Goal: Obtain resource: Download file/media

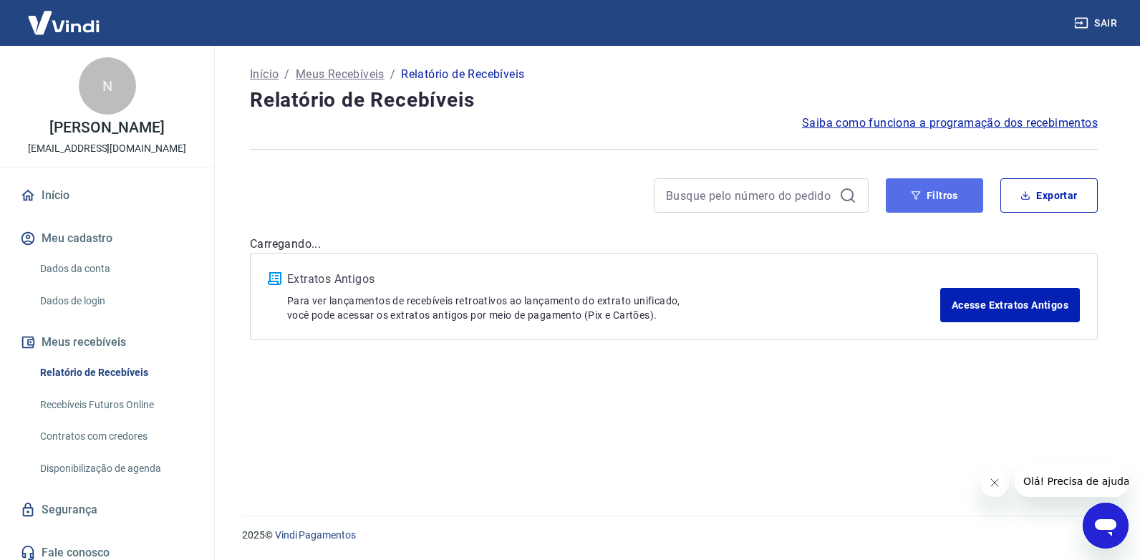
click at [916, 195] on icon "button" at bounding box center [916, 195] width 10 height 10
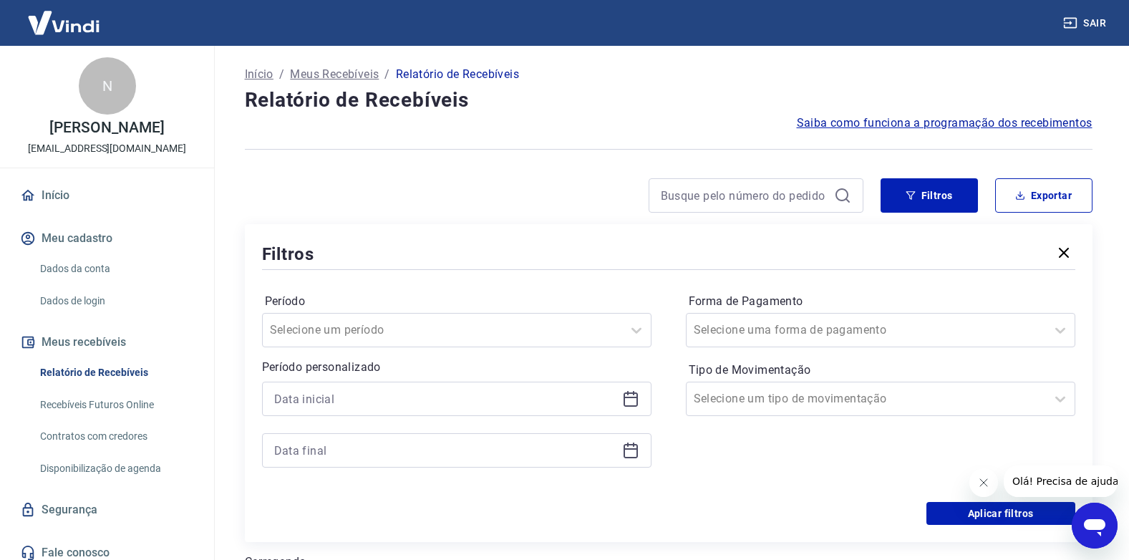
click at [626, 394] on icon at bounding box center [630, 398] width 17 height 17
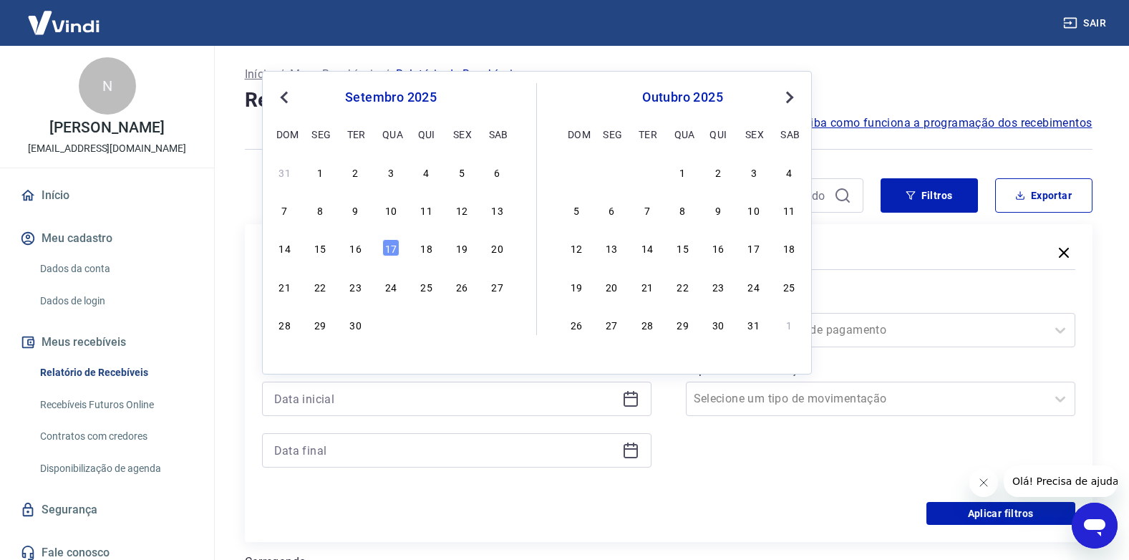
click at [420, 218] on div "7 8 9 10 11 12 13" at bounding box center [390, 210] width 233 height 21
click at [424, 213] on div "11" at bounding box center [426, 209] width 17 height 17
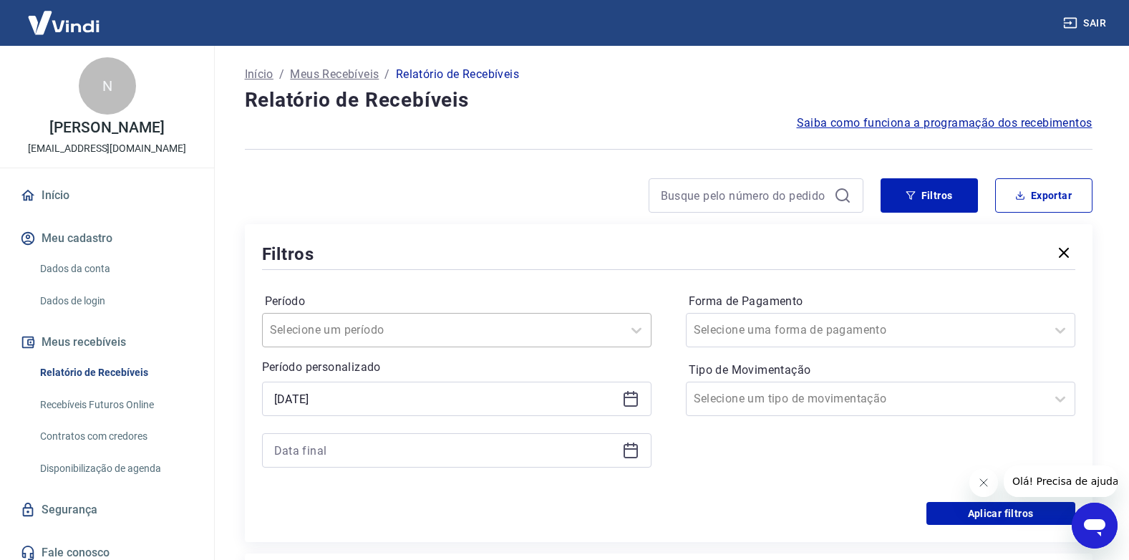
type input "11/09/2025"
click at [634, 451] on icon at bounding box center [630, 450] width 17 height 17
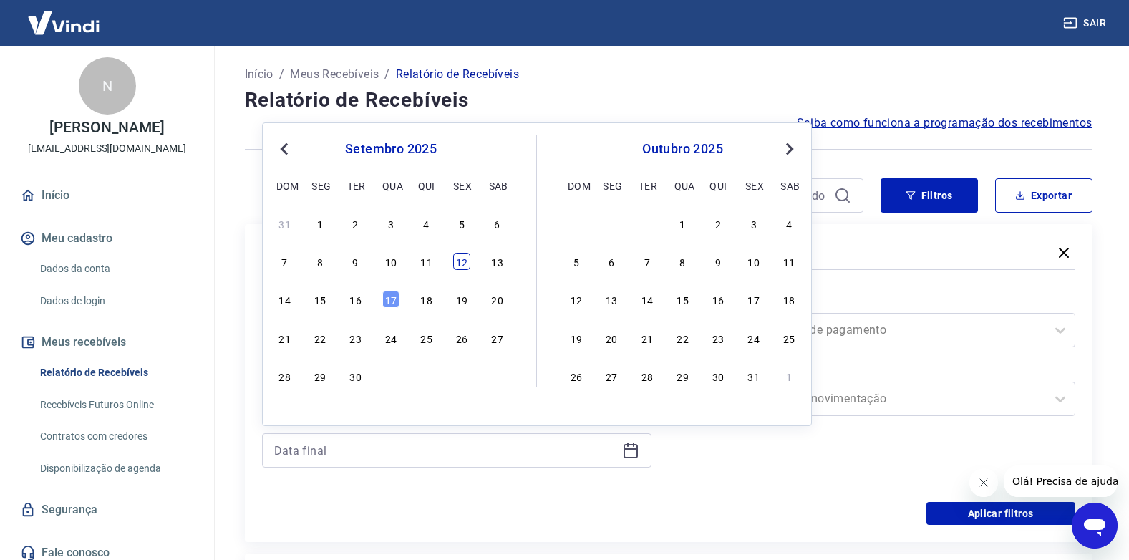
click at [463, 263] on div "12" at bounding box center [461, 261] width 17 height 17
type input "12/09/2025"
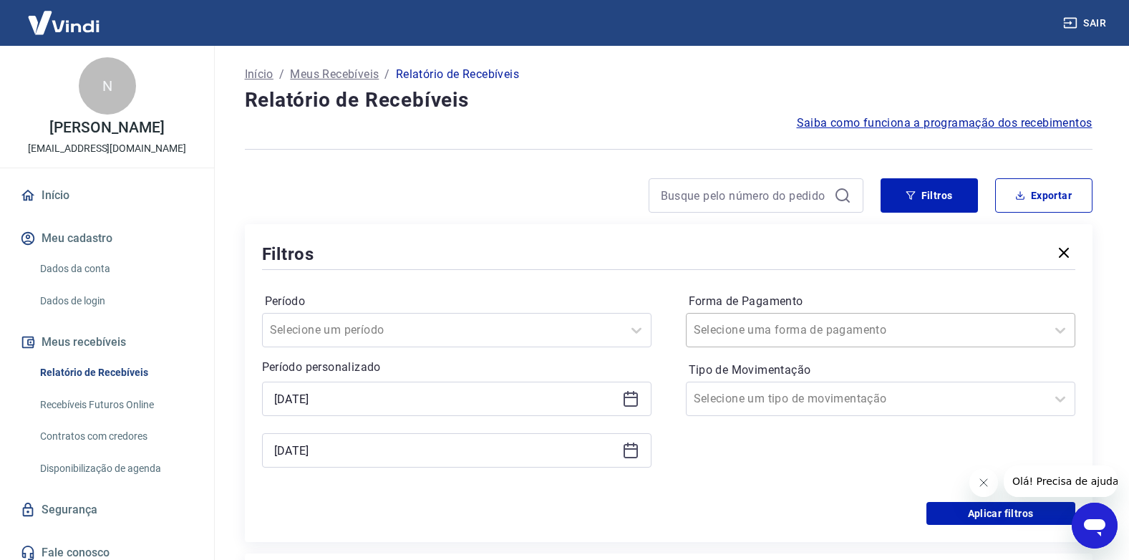
click at [750, 325] on input "Forma de Pagamento" at bounding box center [766, 329] width 145 height 17
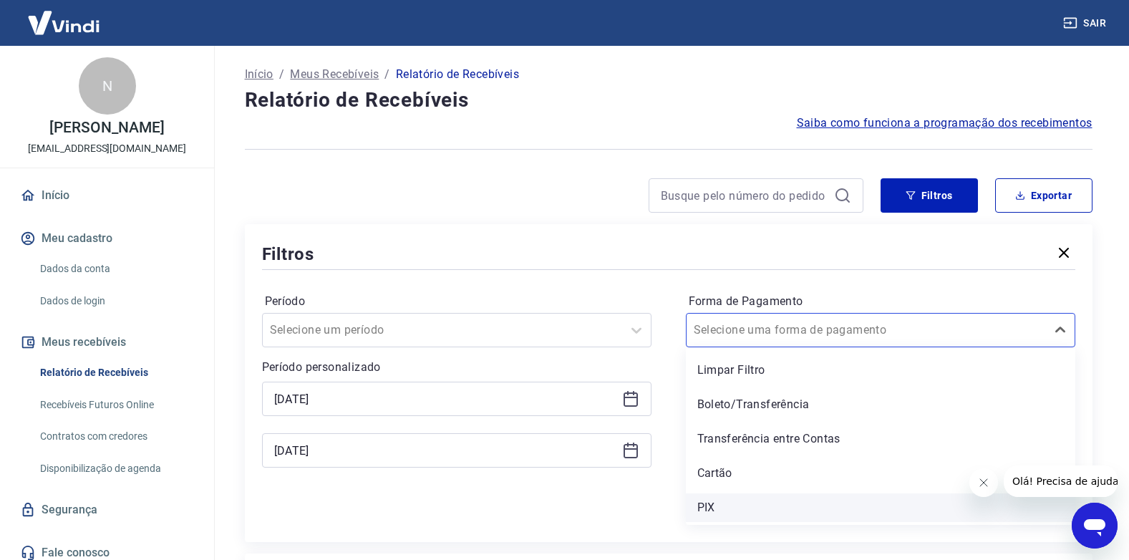
click at [710, 505] on div "PIX" at bounding box center [880, 507] width 389 height 29
click at [729, 505] on div "Aplicar filtros" at bounding box center [668, 513] width 813 height 23
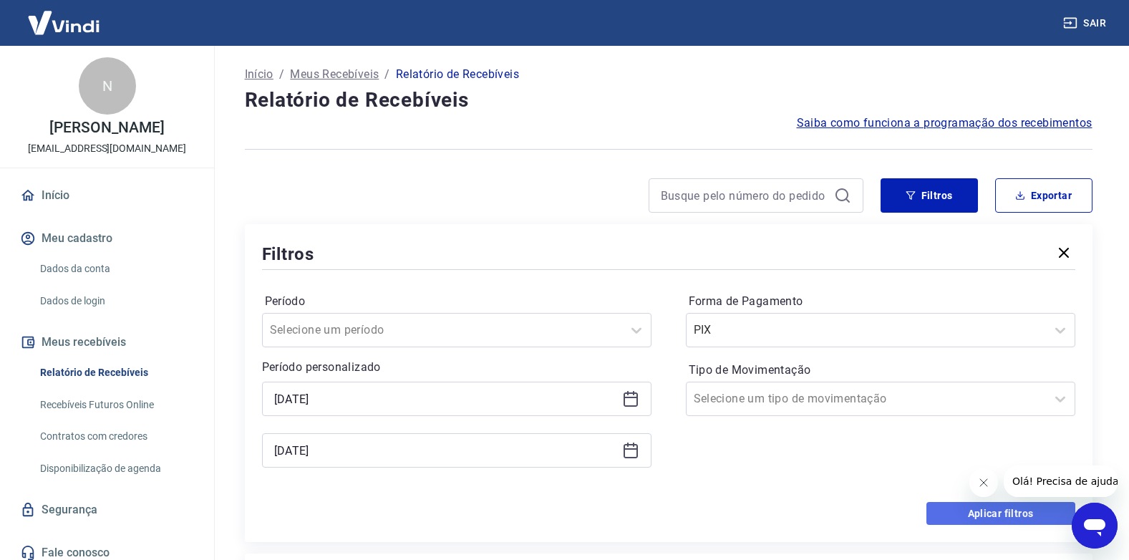
click at [960, 508] on button "Aplicar filtros" at bounding box center [1000, 513] width 149 height 23
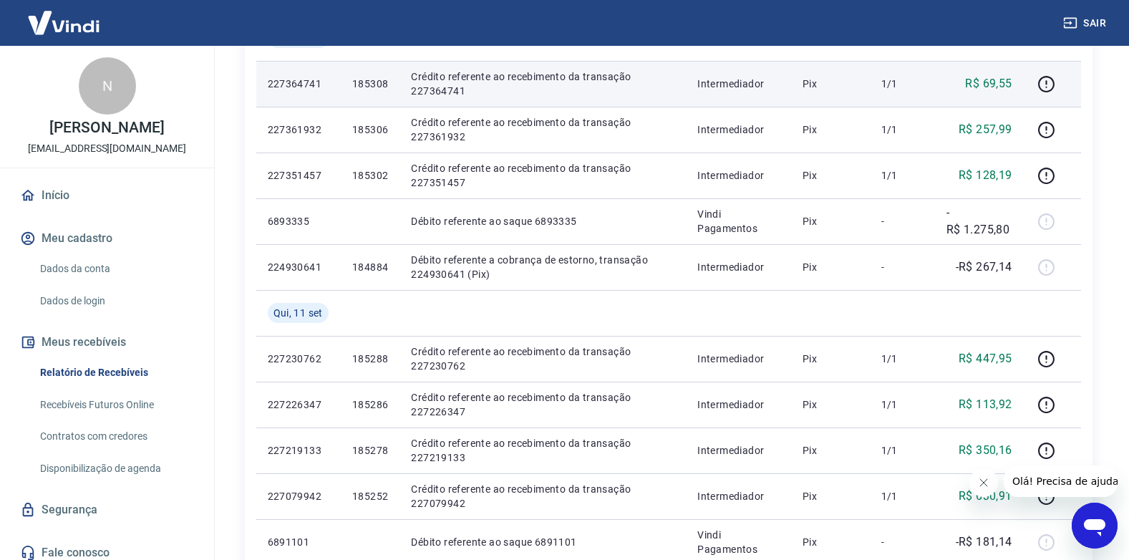
scroll to position [143, 0]
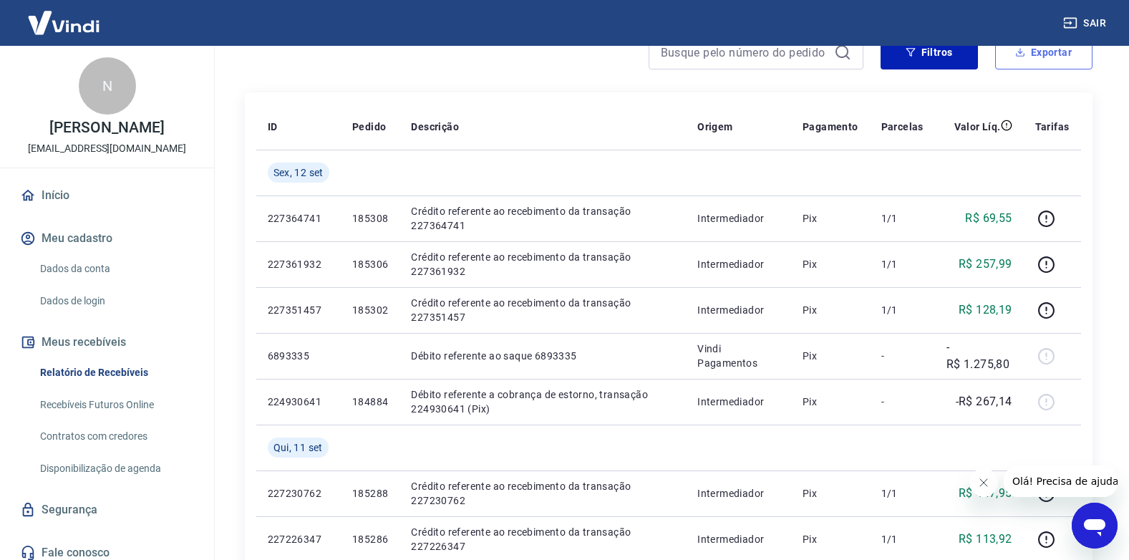
click at [1030, 62] on button "Exportar" at bounding box center [1043, 52] width 97 height 34
type input "11/09/2025"
type input "12/09/2025"
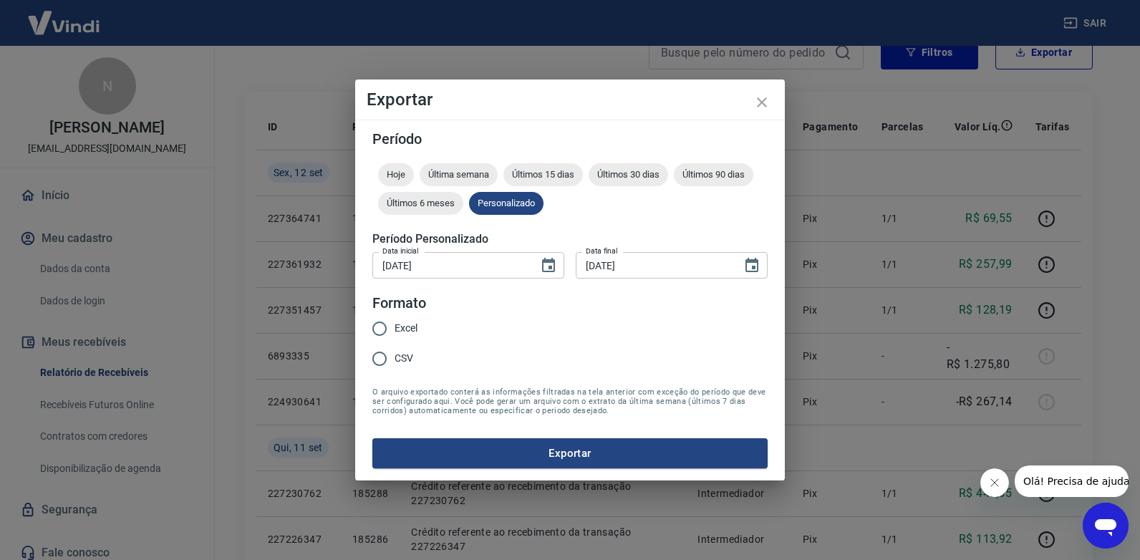
click at [389, 327] on input "Excel" at bounding box center [379, 329] width 30 height 30
radio input "true"
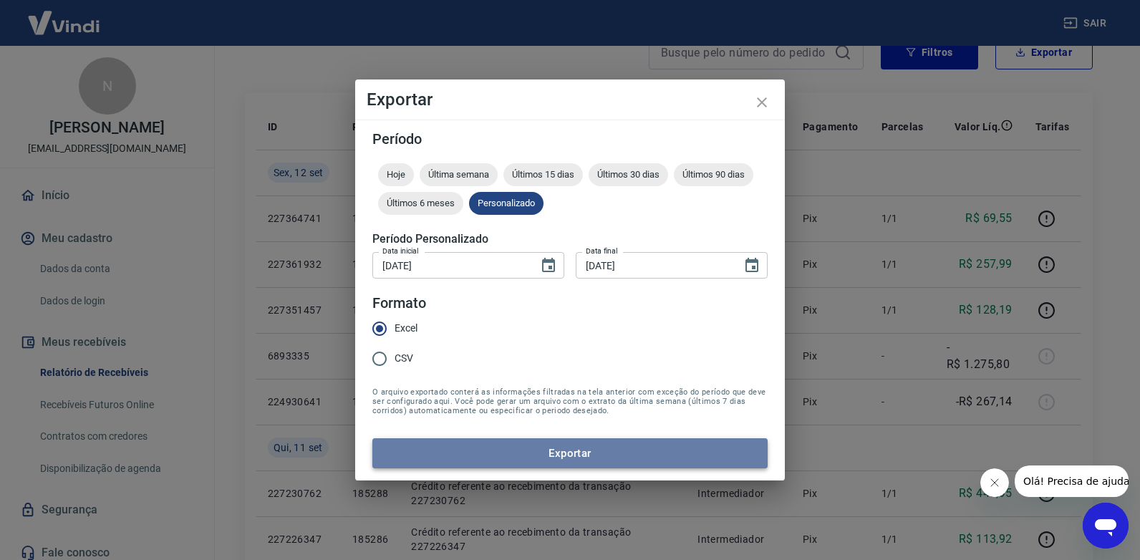
click at [441, 449] on button "Exportar" at bounding box center [569, 453] width 395 height 30
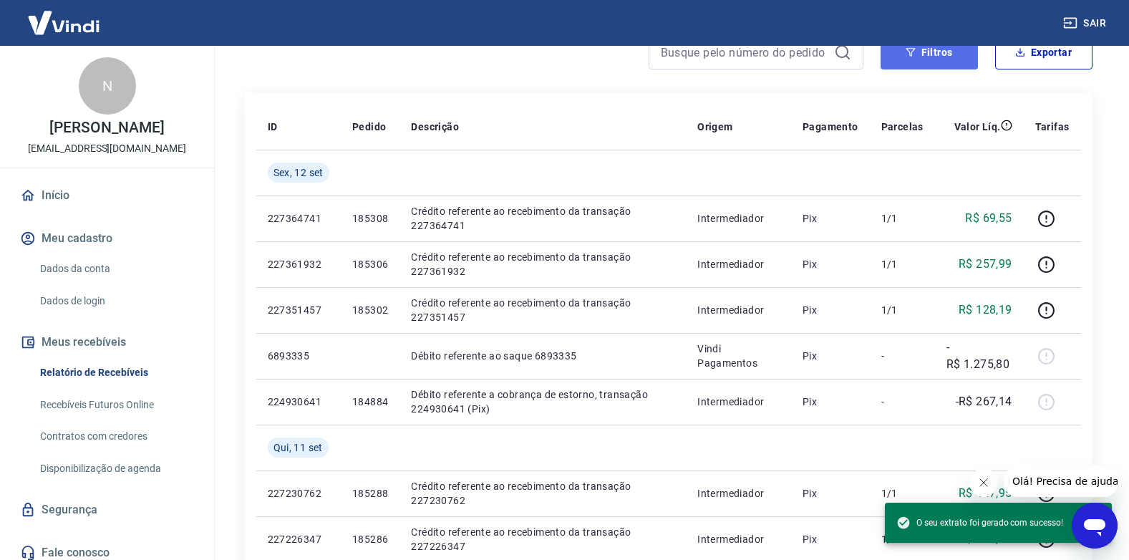
click at [903, 60] on button "Filtros" at bounding box center [929, 52] width 97 height 34
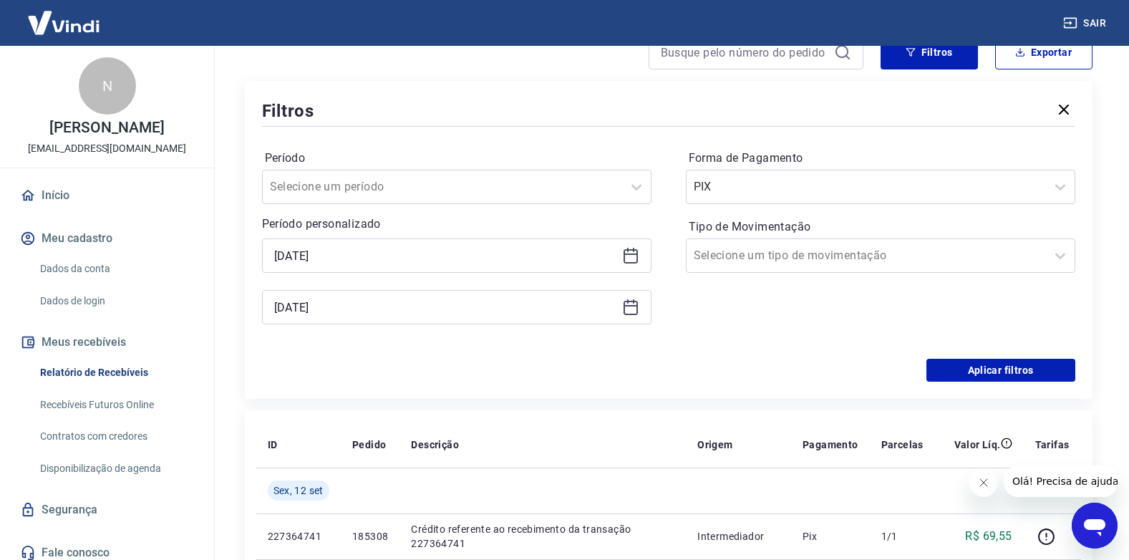
click at [627, 260] on icon at bounding box center [630, 255] width 17 height 17
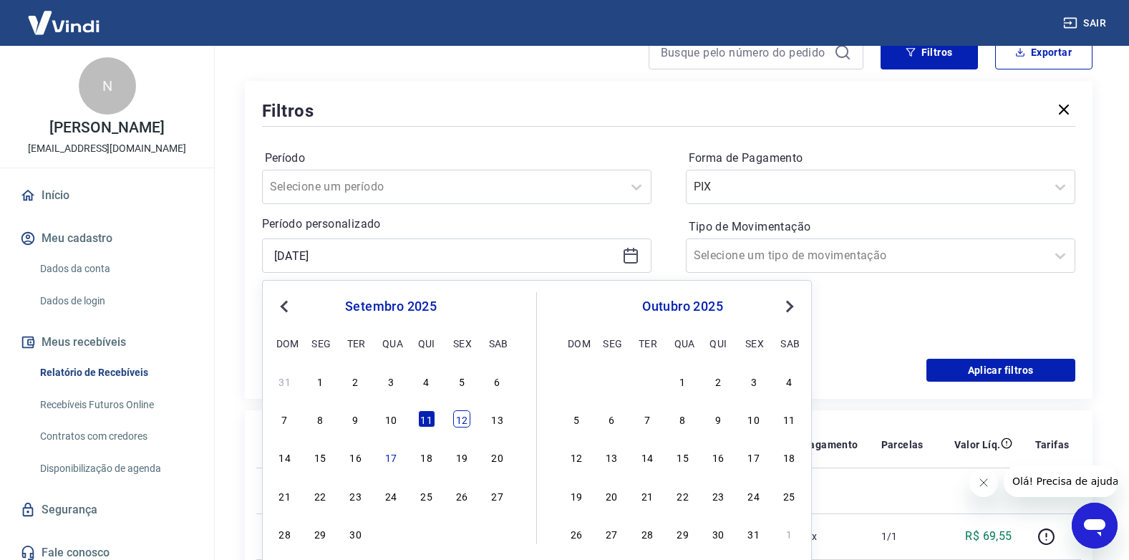
click at [460, 420] on div "12" at bounding box center [461, 418] width 17 height 17
type input "12/09/2025"
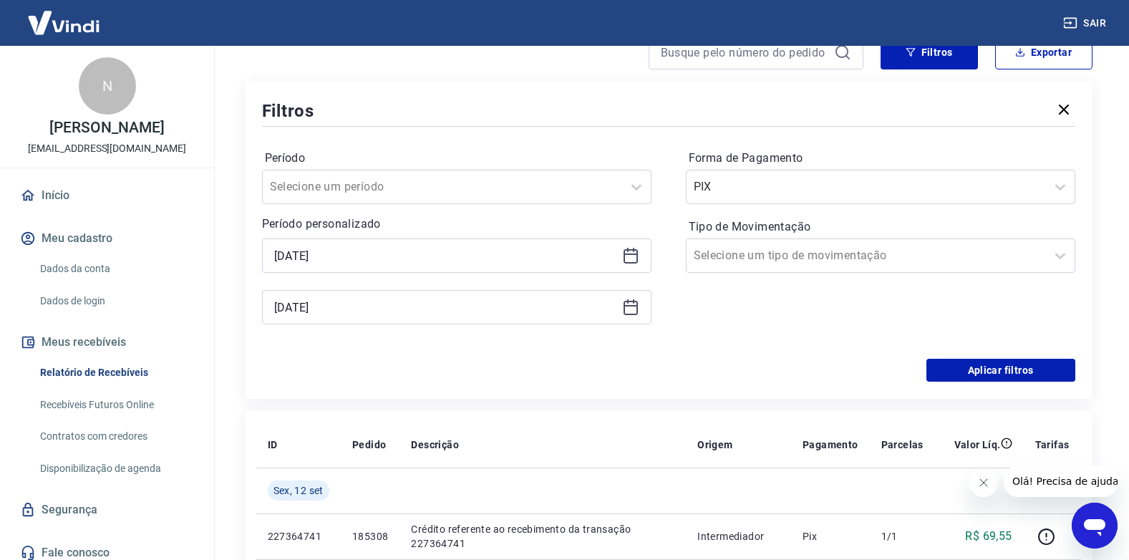
click at [630, 304] on icon at bounding box center [630, 307] width 17 height 17
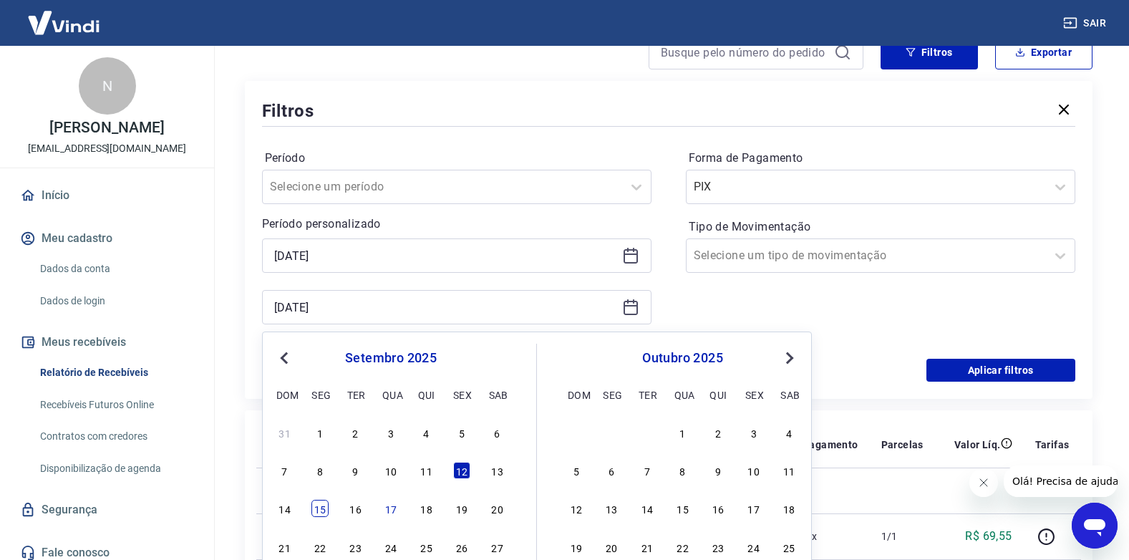
click at [321, 511] on div "15" at bounding box center [319, 508] width 17 height 17
type input "15/09/2025"
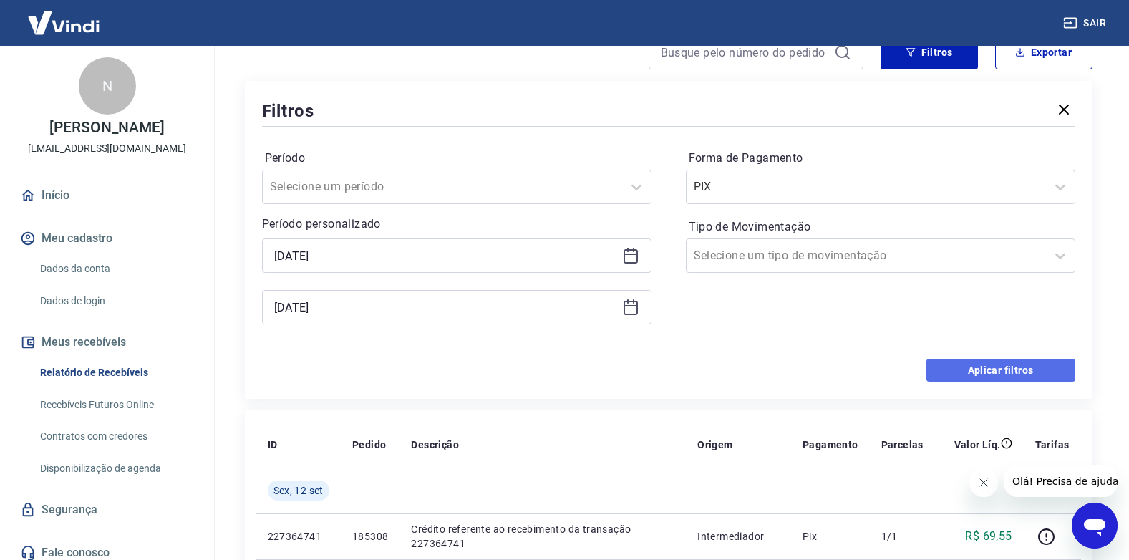
click at [963, 364] on button "Aplicar filtros" at bounding box center [1000, 370] width 149 height 23
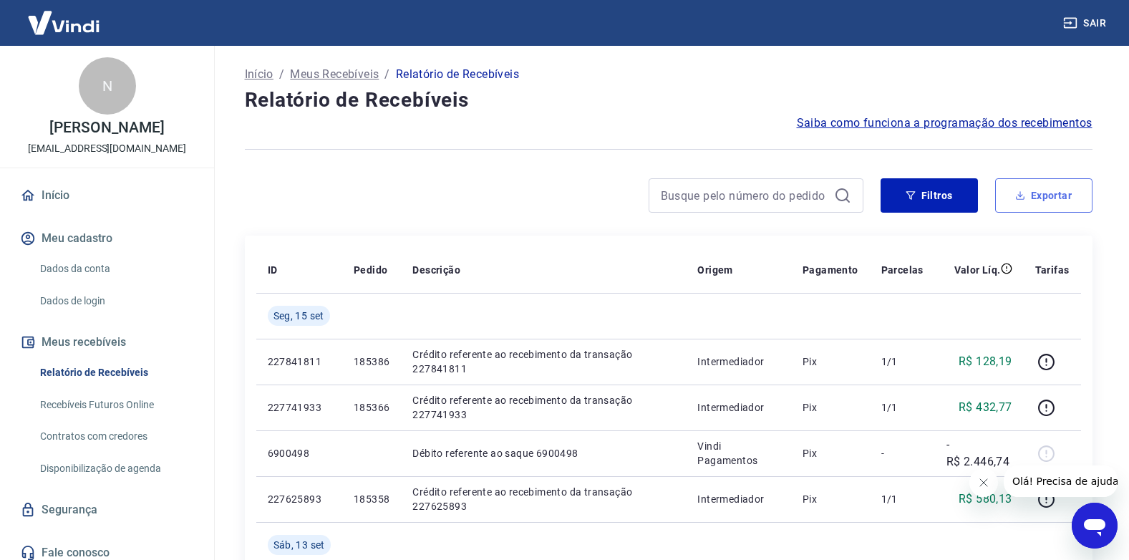
click at [1037, 204] on button "Exportar" at bounding box center [1043, 195] width 97 height 34
type input "12/09/2025"
type input "15/09/2025"
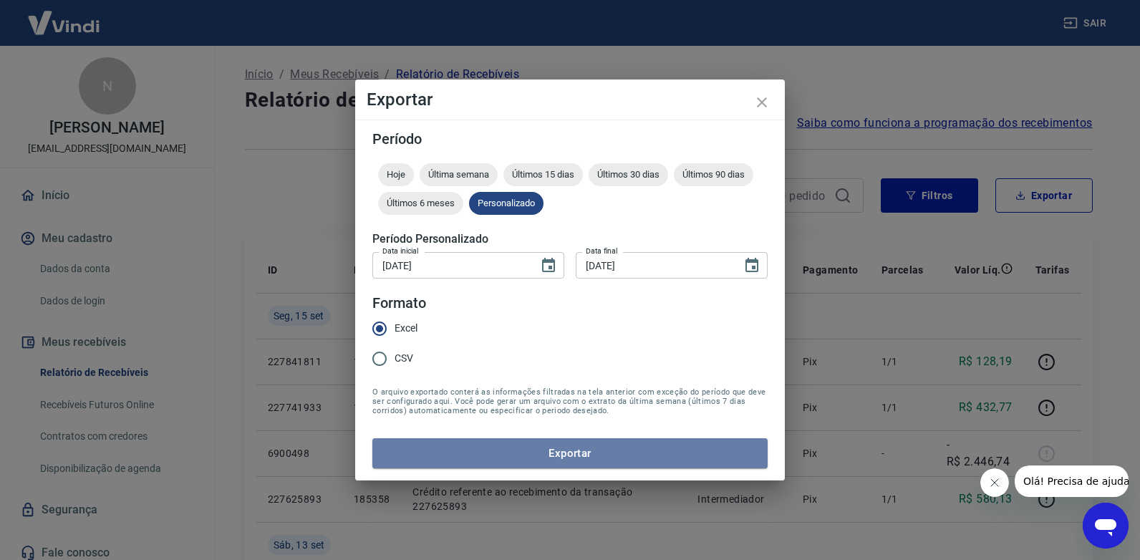
click at [495, 448] on button "Exportar" at bounding box center [569, 453] width 395 height 30
